Goal: Task Accomplishment & Management: Manage account settings

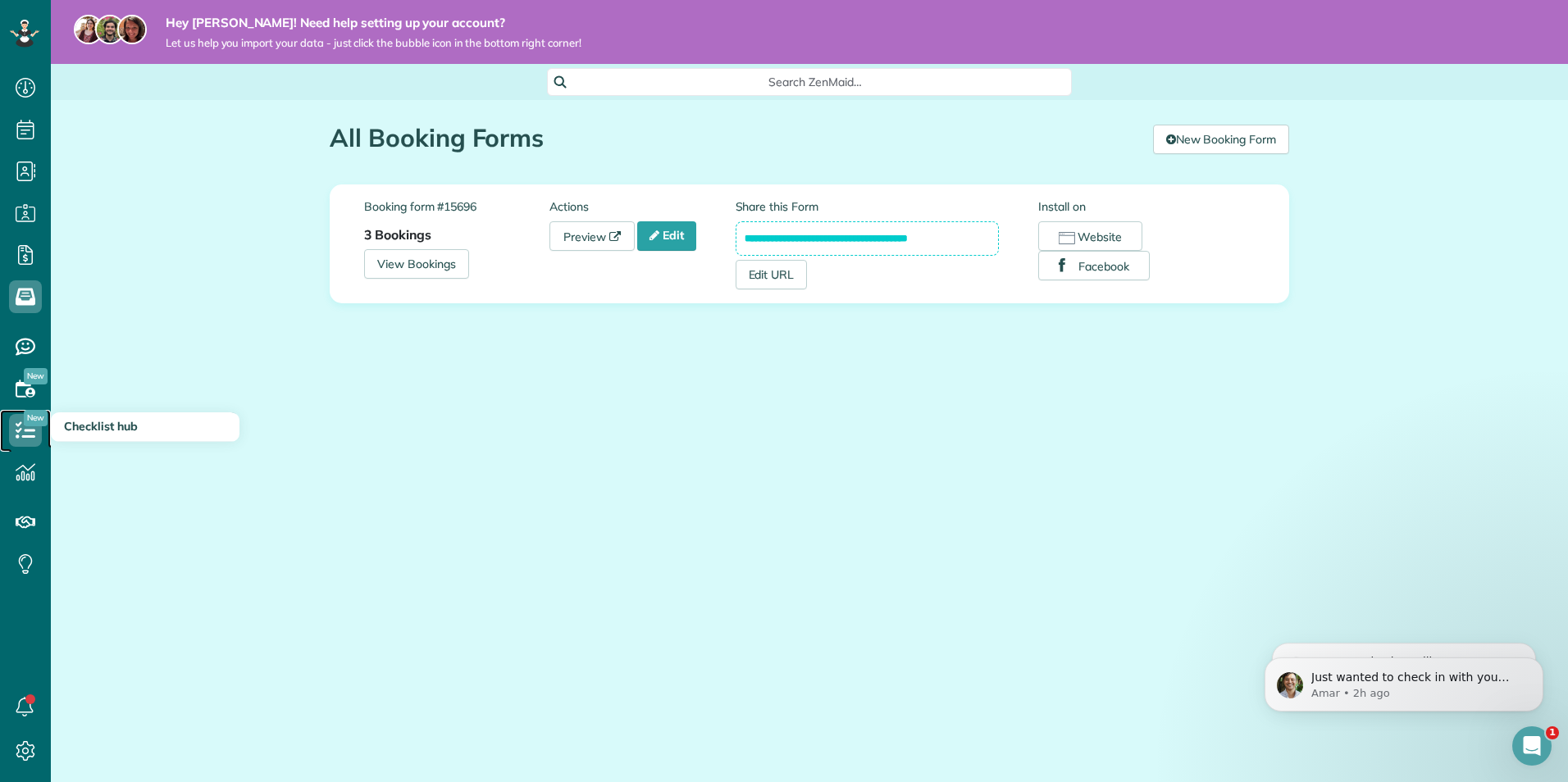
click at [28, 427] on icon at bounding box center [25, 430] width 32 height 32
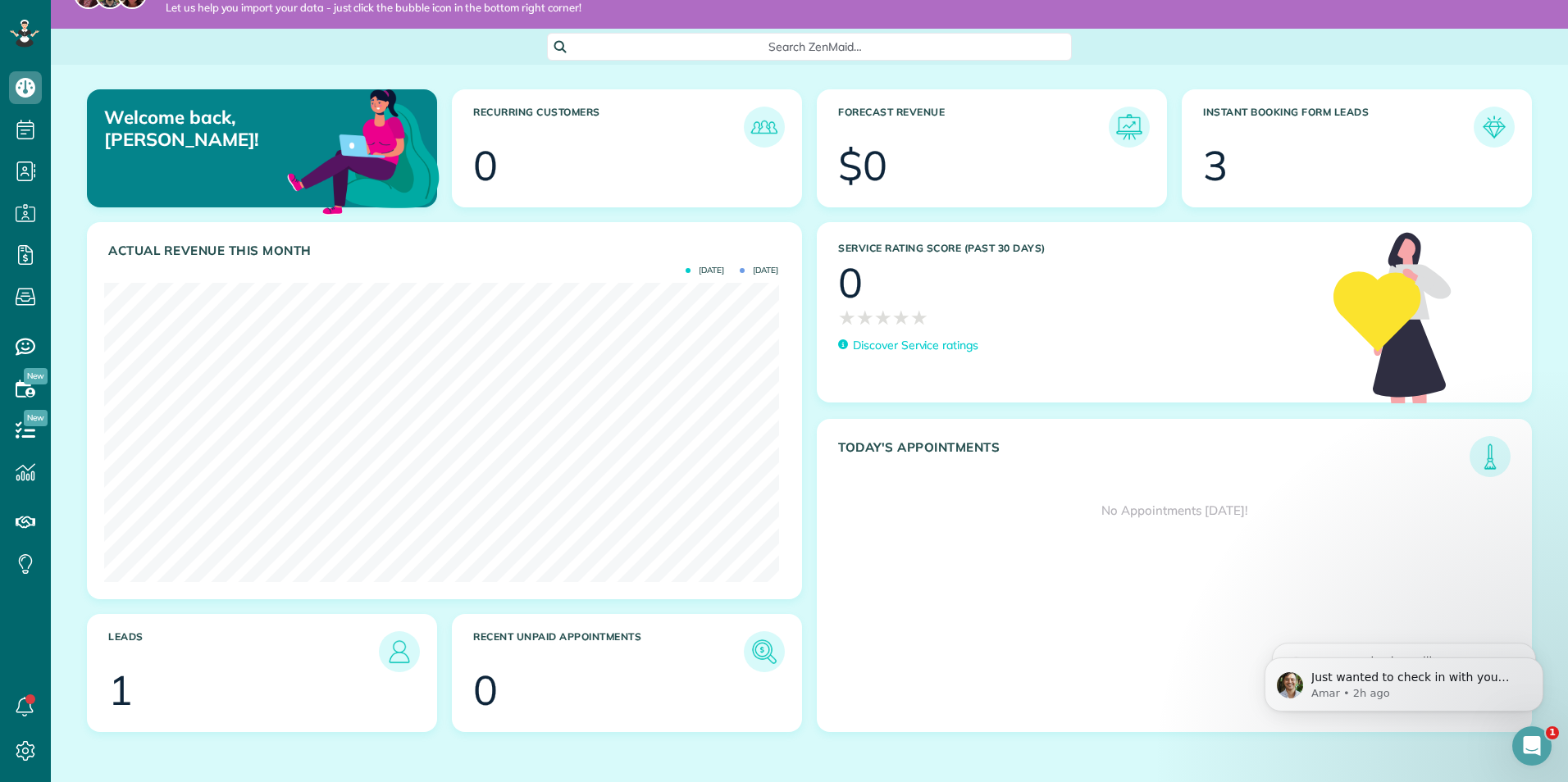
scroll to position [37, 0]
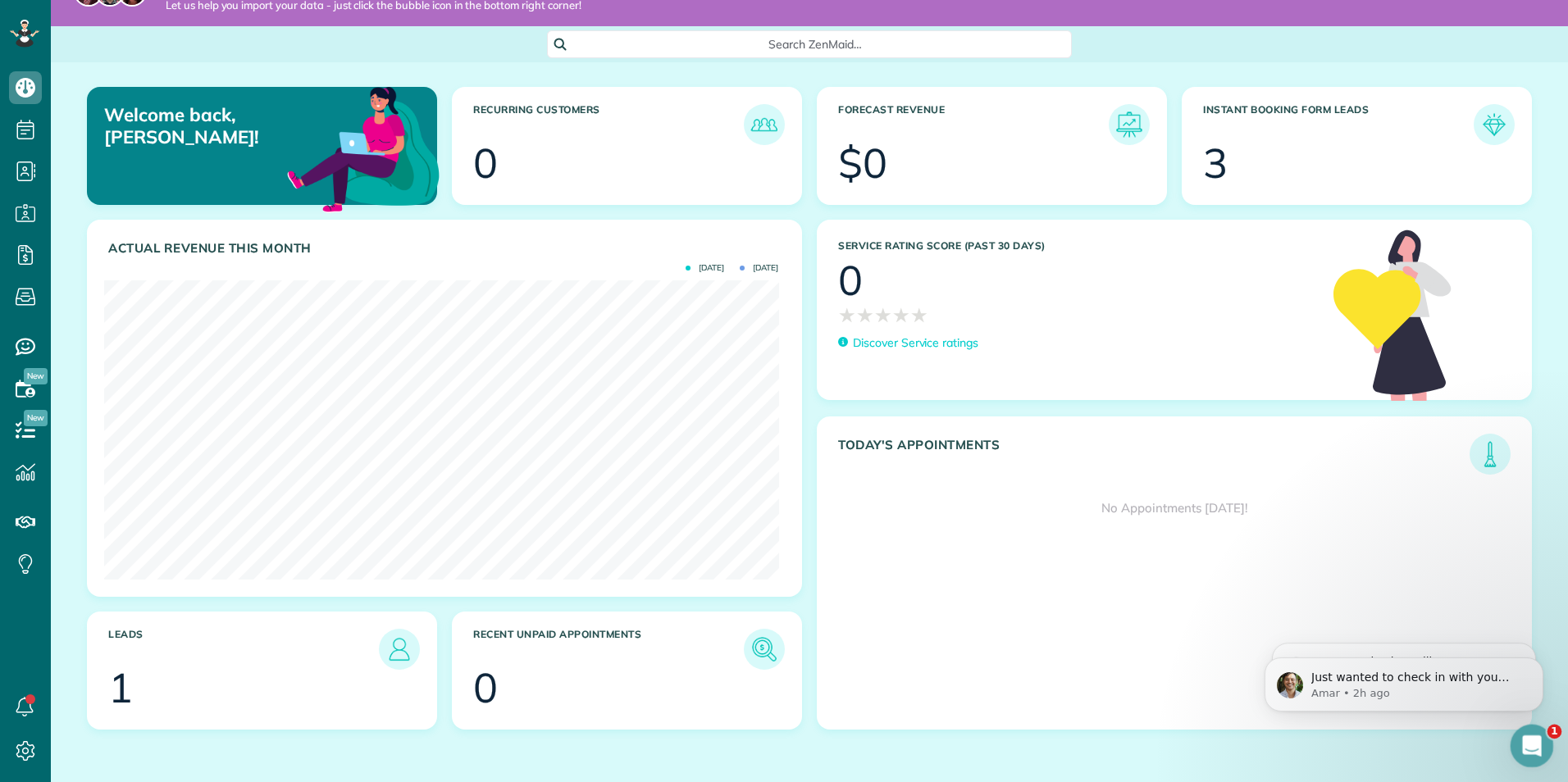
click at [1516, 734] on div "Open Intercom Messenger" at bounding box center [1529, 743] width 54 height 54
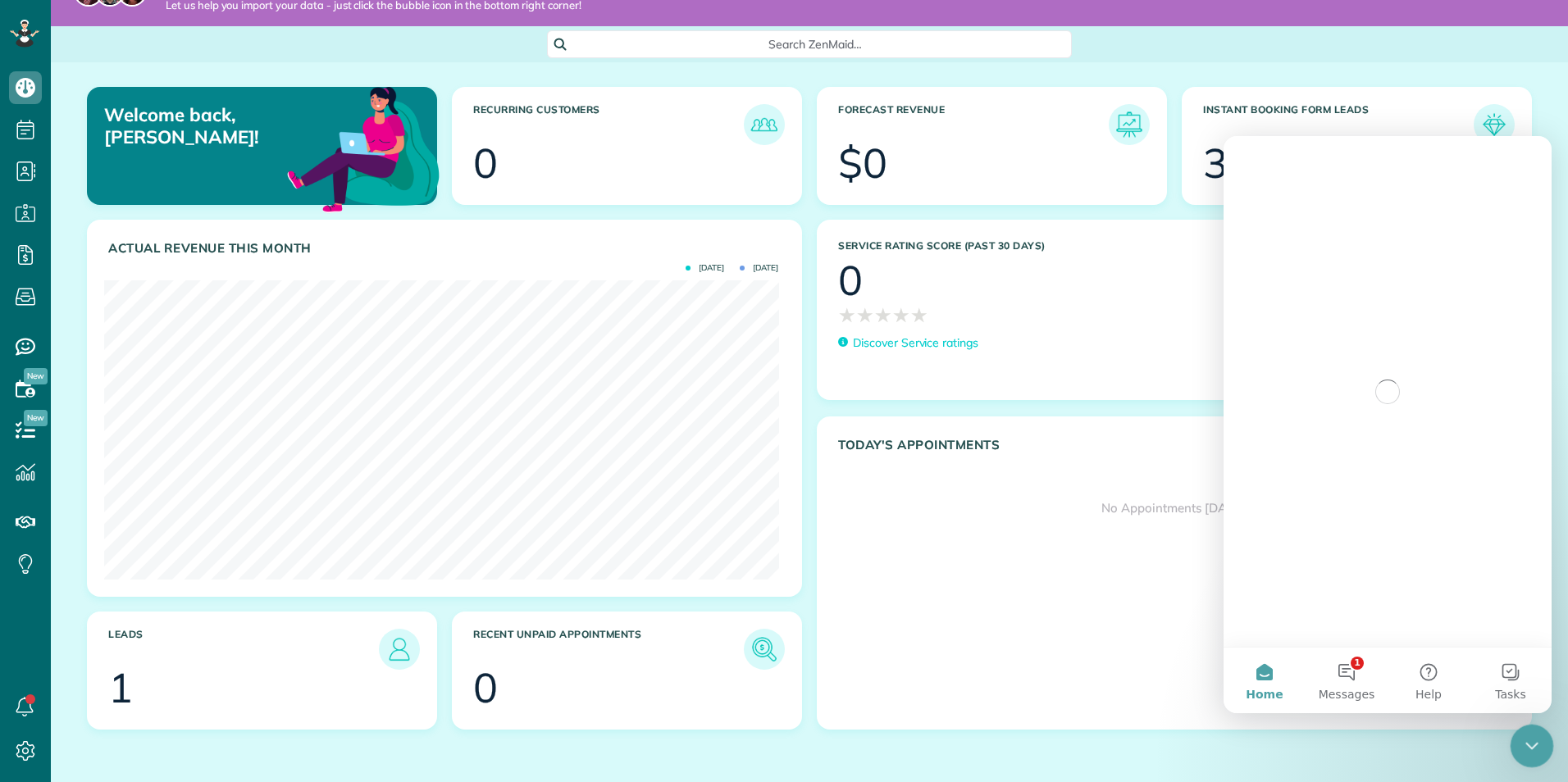
scroll to position [0, 0]
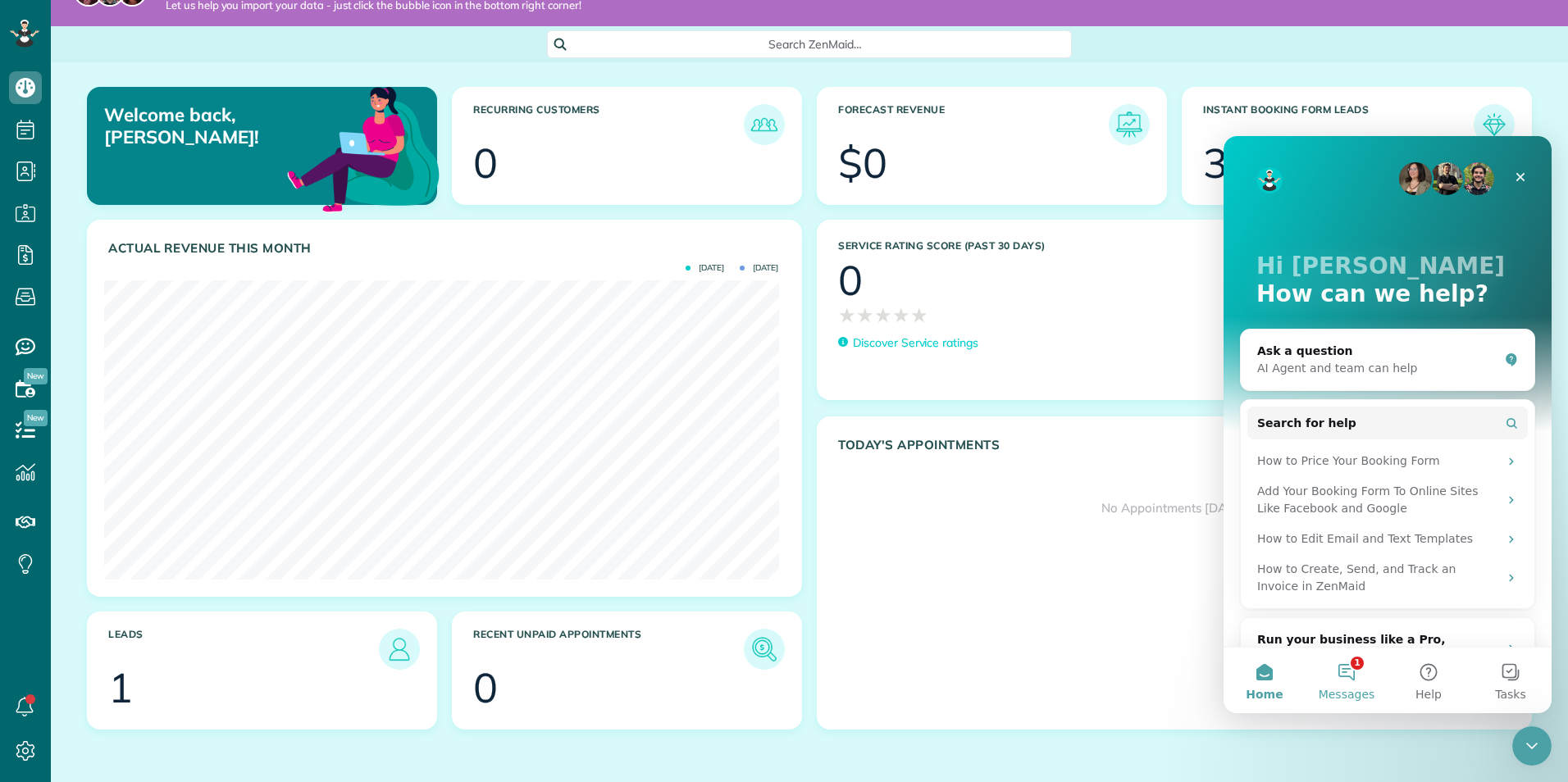
click at [1353, 671] on button "1 Messages" at bounding box center [1347, 680] width 82 height 66
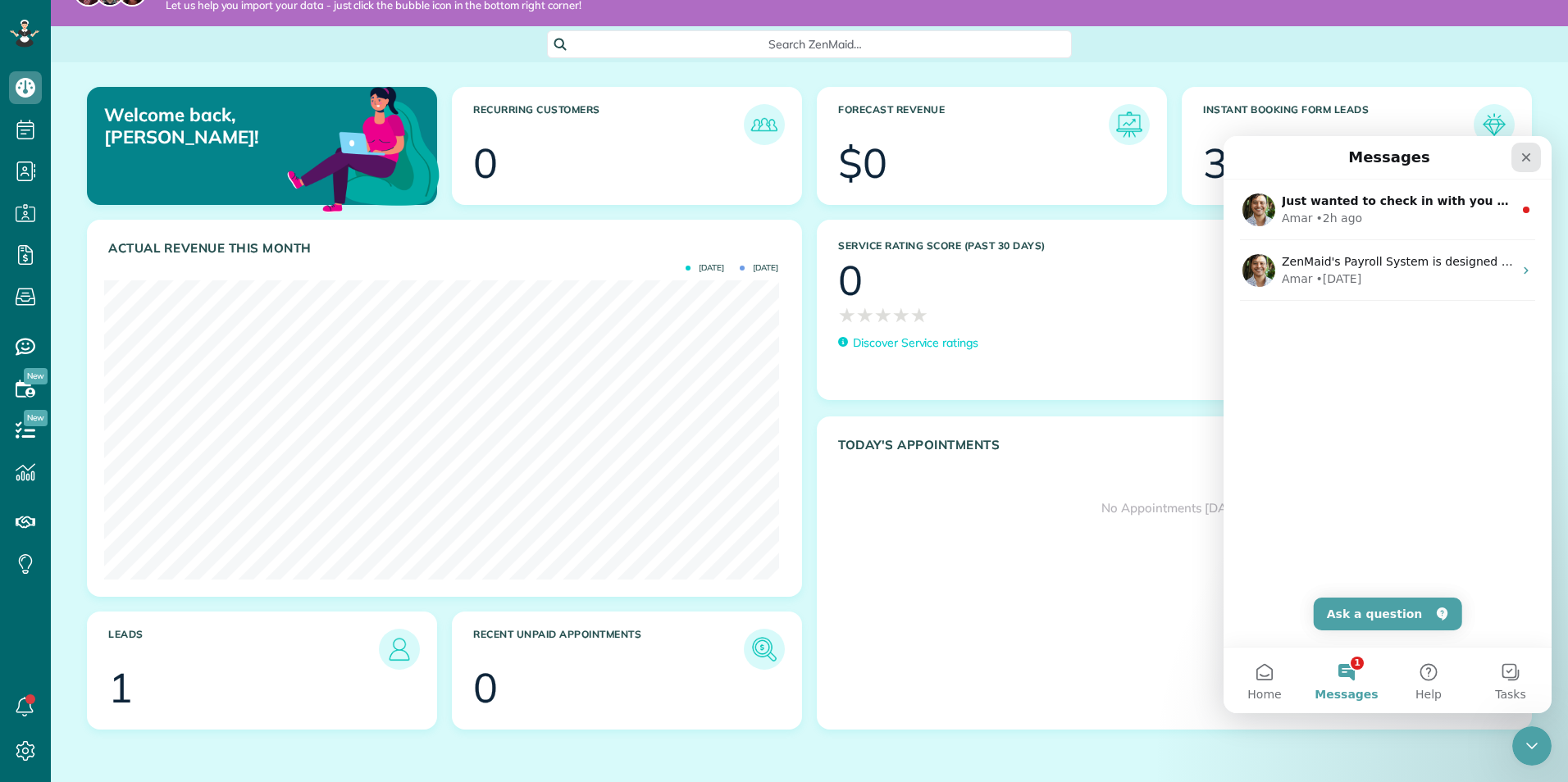
click at [1530, 165] on div "Close" at bounding box center [1526, 158] width 30 height 30
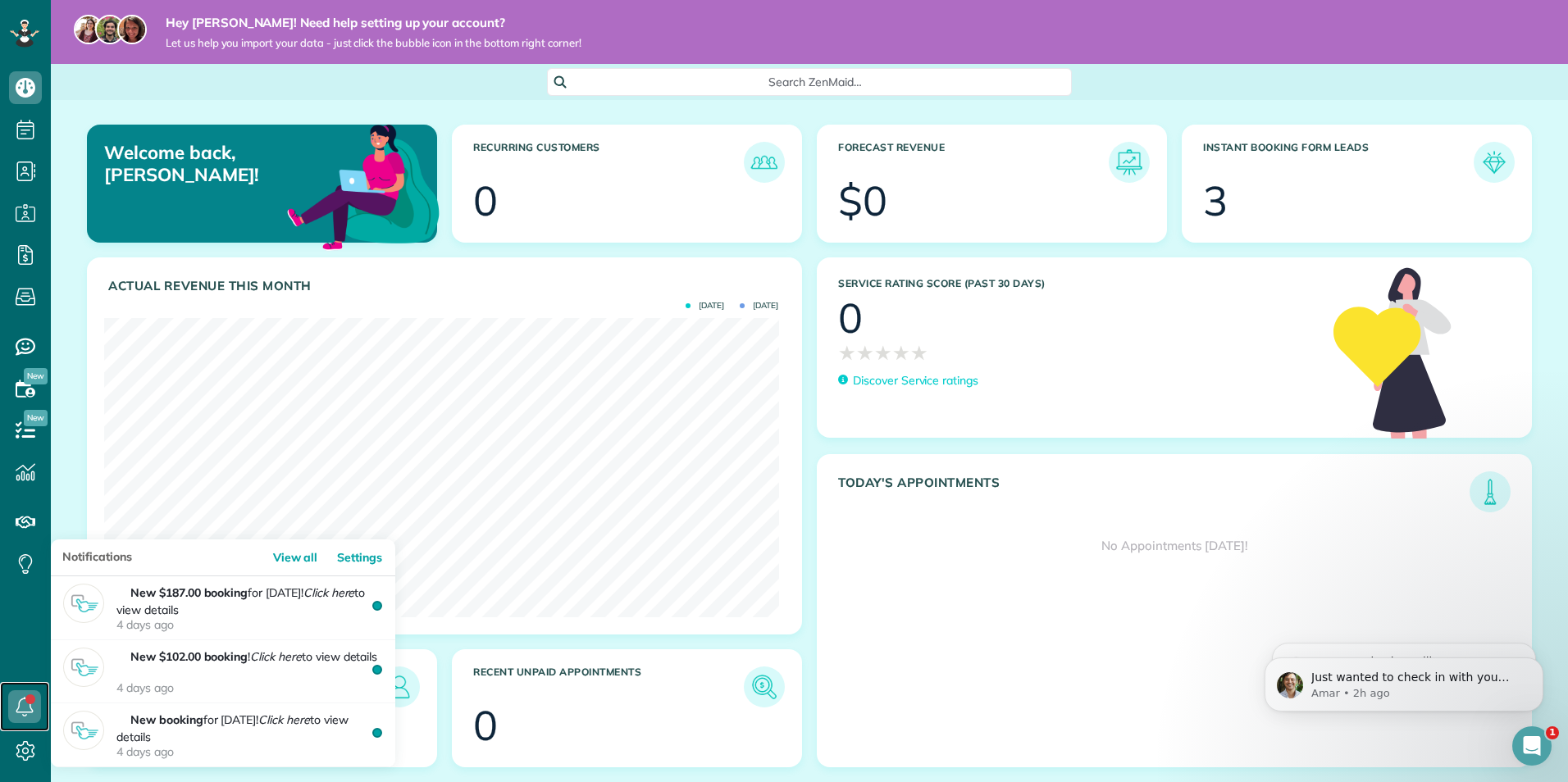
click at [26, 714] on icon at bounding box center [24, 706] width 32 height 32
click at [362, 557] on link "Settings" at bounding box center [365, 558] width 62 height 37
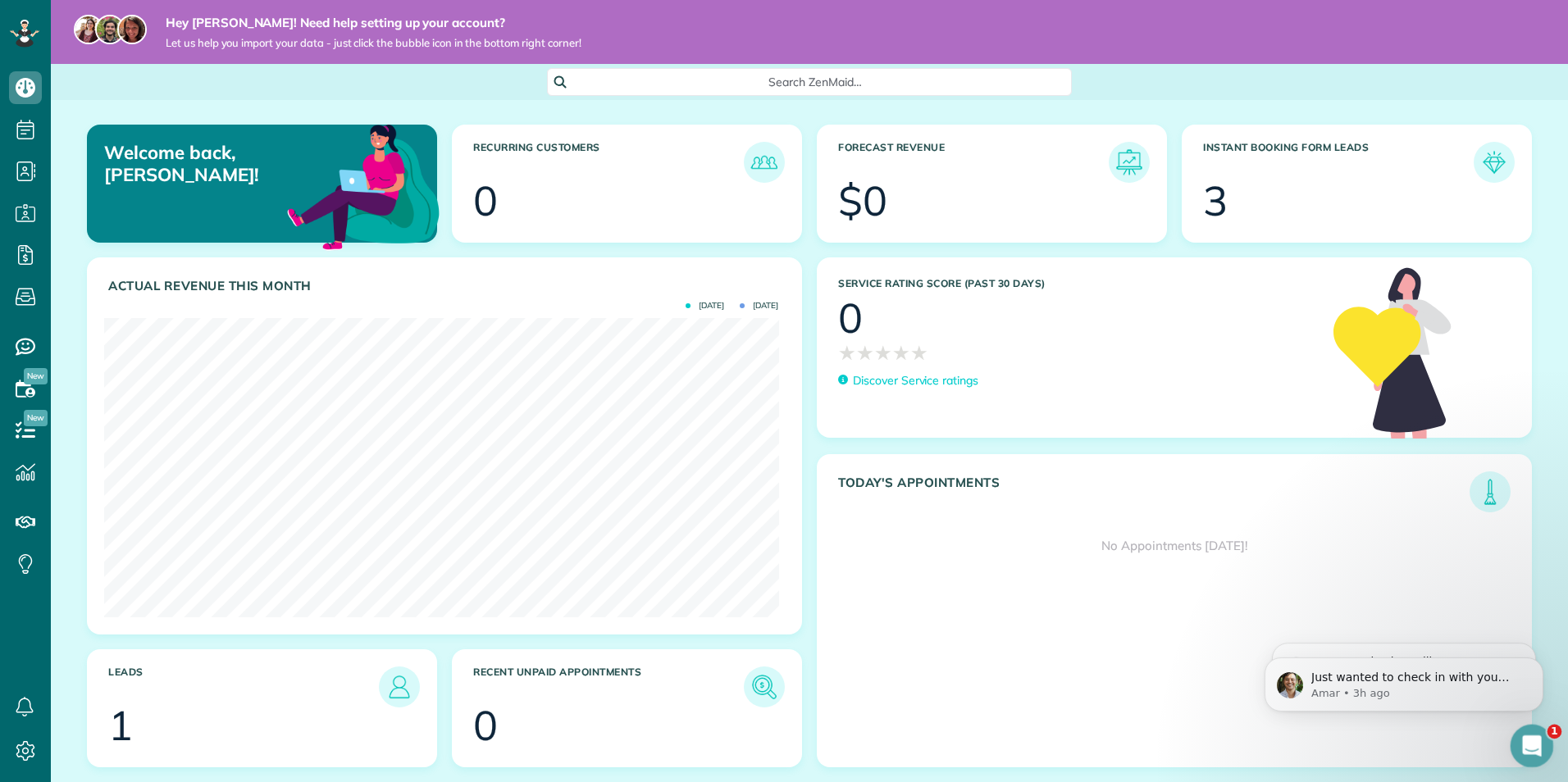
click at [1535, 743] on icon "Open Intercom Messenger" at bounding box center [1530, 744] width 27 height 27
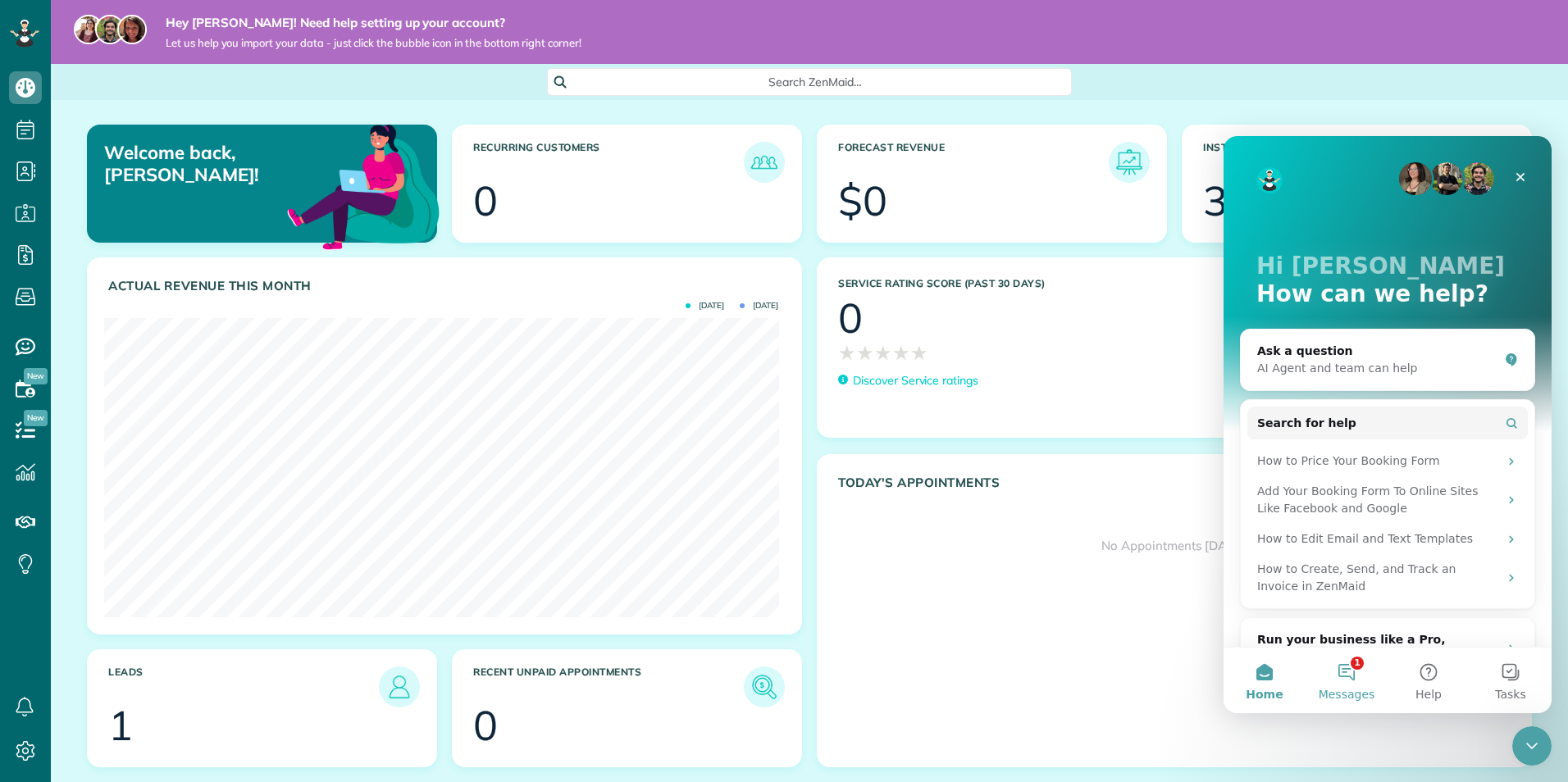
click at [1346, 683] on button "1 Messages" at bounding box center [1347, 680] width 82 height 66
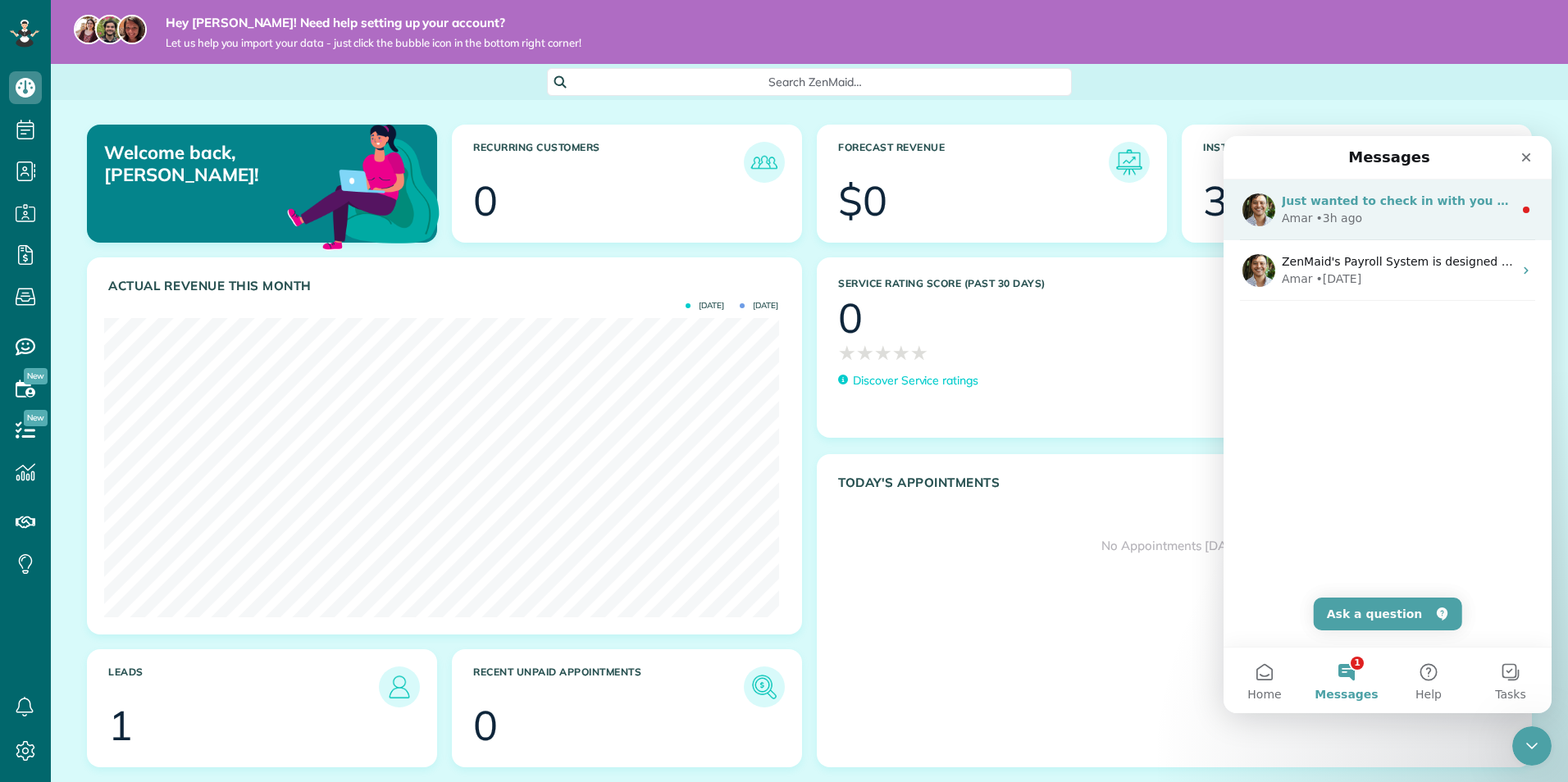
click at [1457, 211] on div "Amar • 3h ago" at bounding box center [1398, 219] width 231 height 17
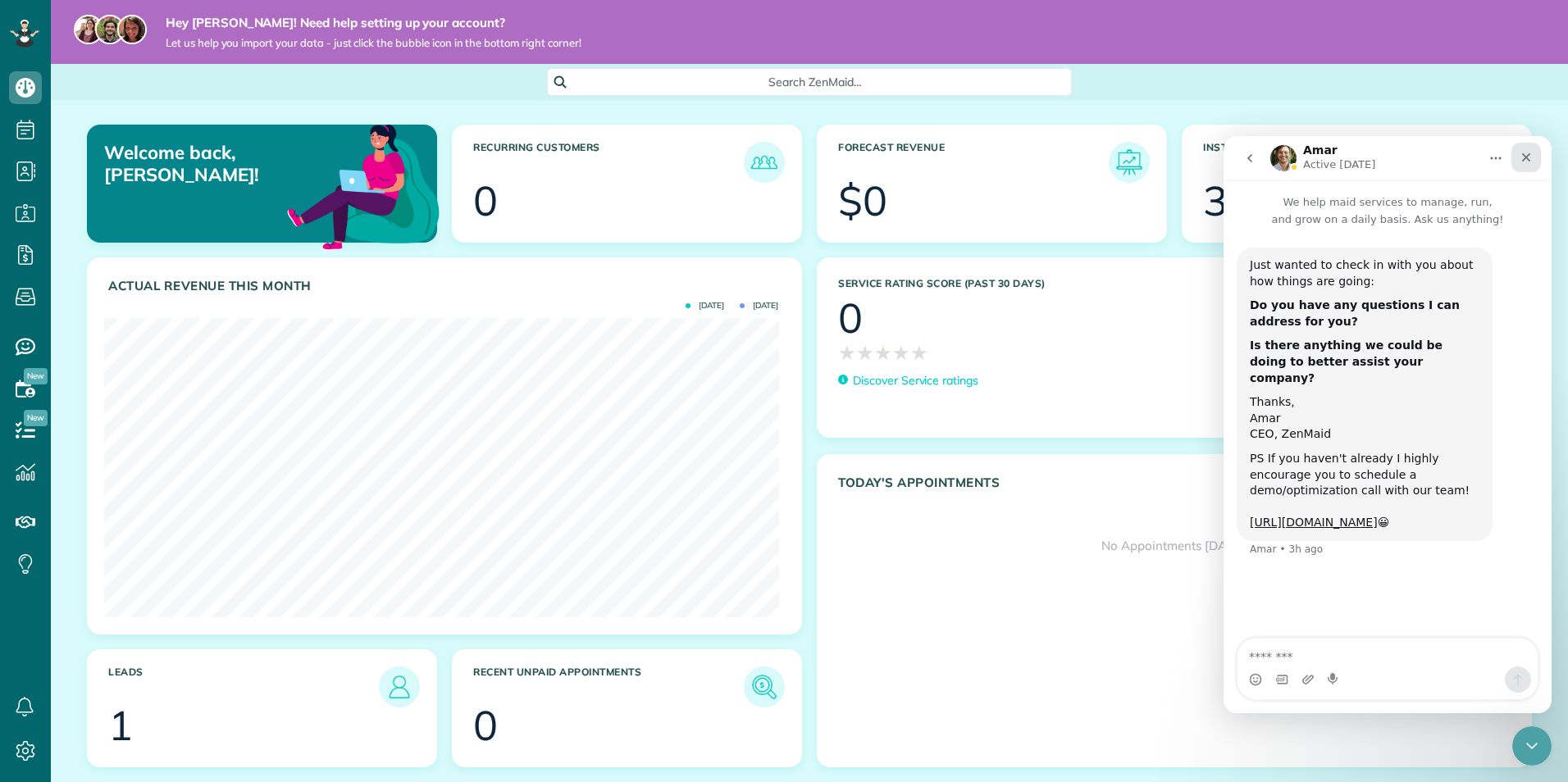
click at [1521, 163] on icon "Close" at bounding box center [1526, 158] width 13 height 13
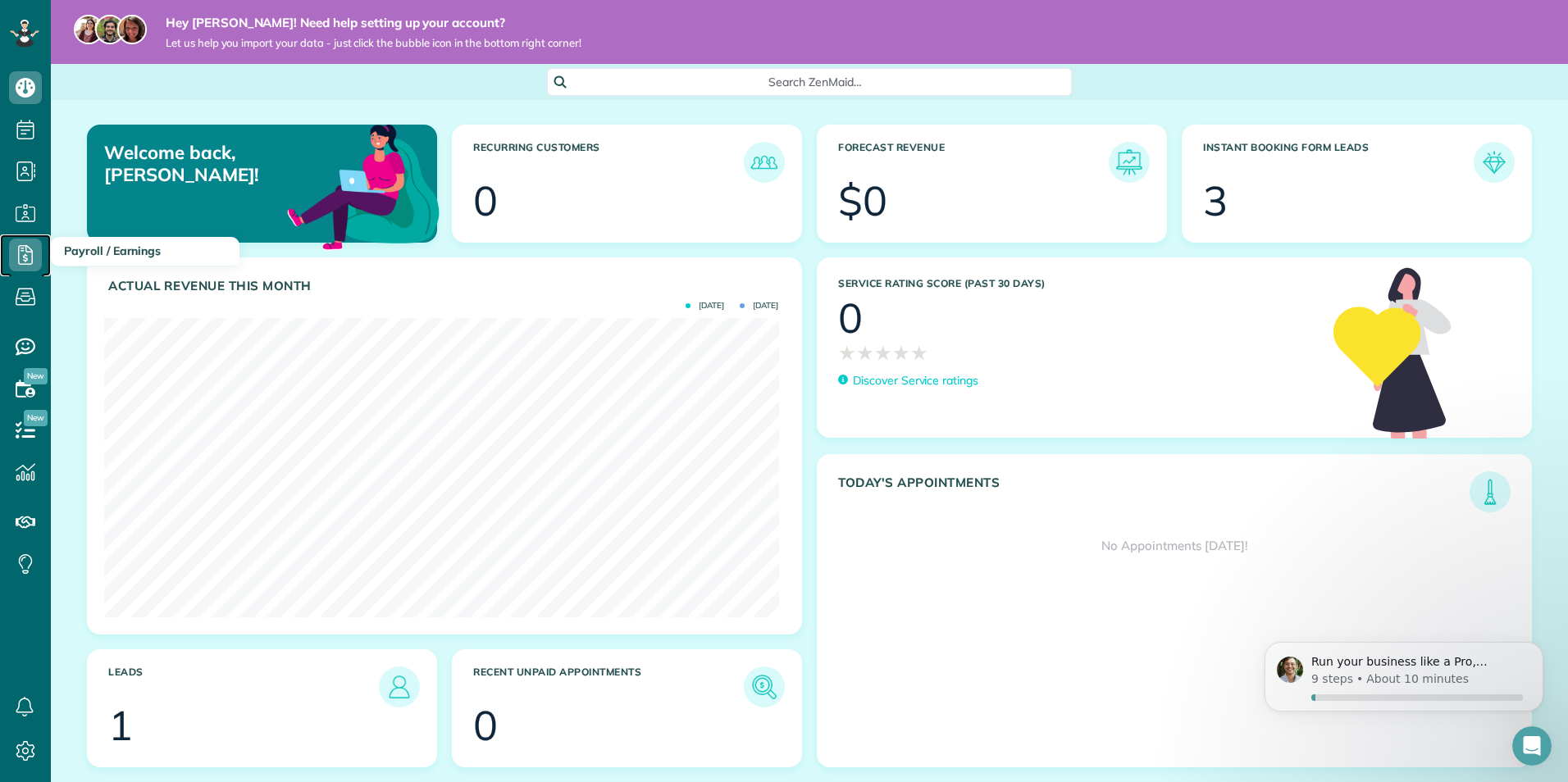
click at [29, 262] on icon at bounding box center [25, 254] width 32 height 32
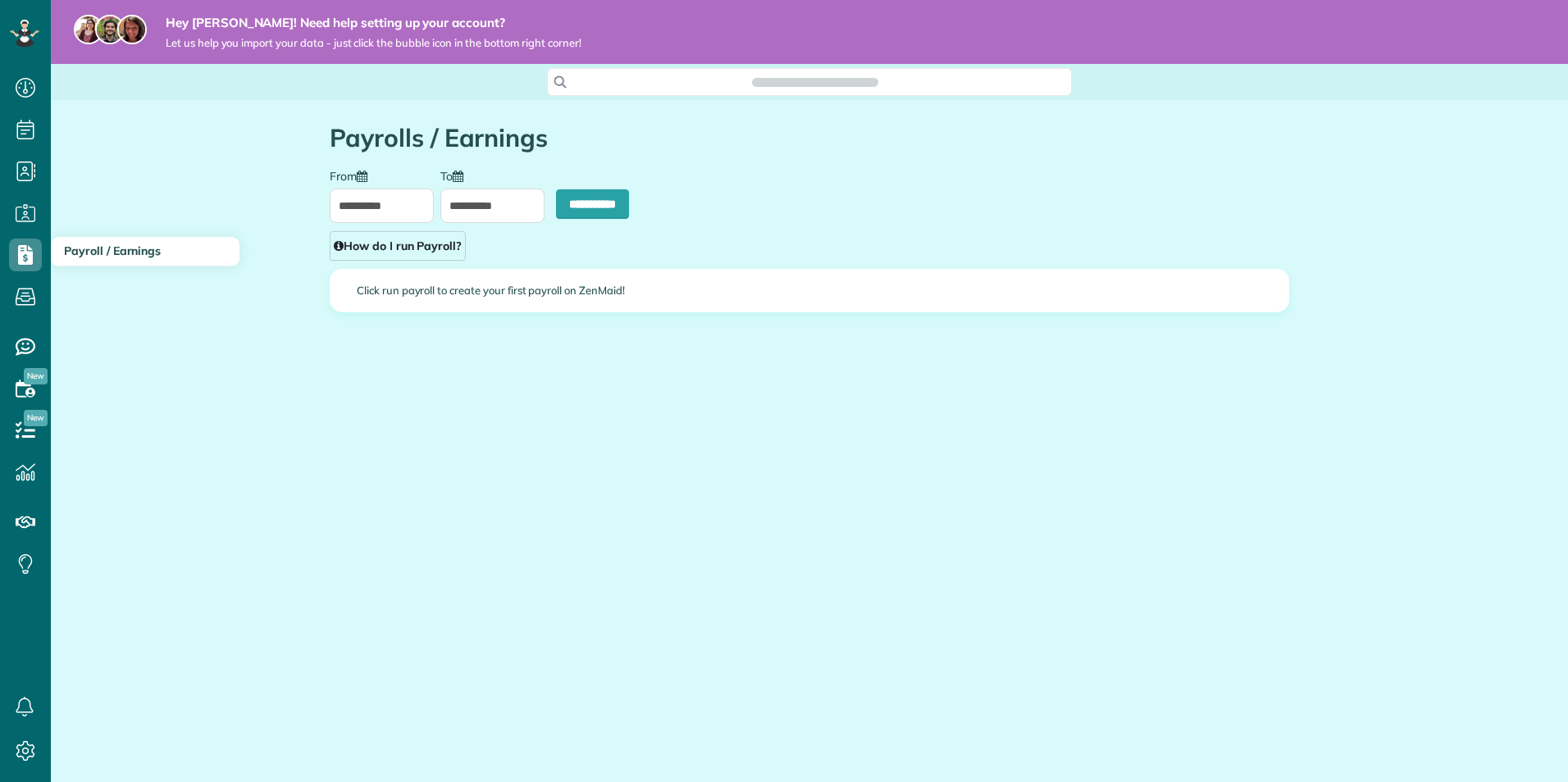
scroll to position [7, 7]
type input "**********"
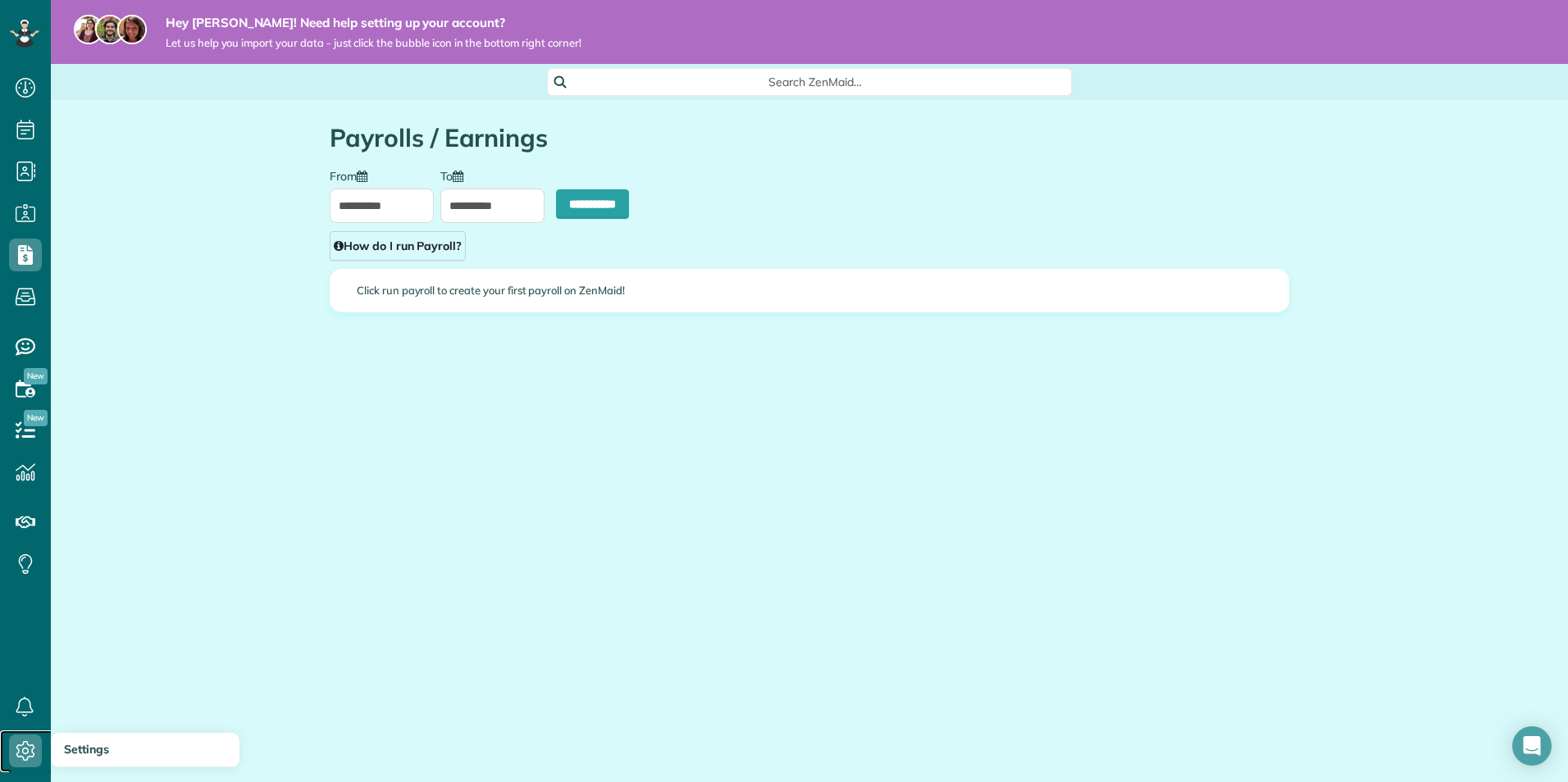
click at [23, 757] on use at bounding box center [26, 751] width 19 height 20
